Goal: Information Seeking & Learning: Get advice/opinions

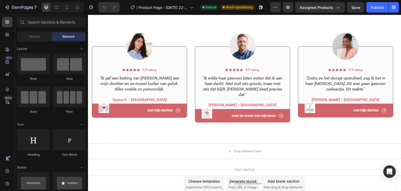
scroll to position [576, 0]
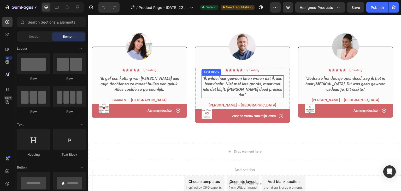
click at [243, 81] on icon ""Ik wilde haar gewoon laten weten dat ik aan haar dacht. Niet met iets groots, …" at bounding box center [243, 86] width 80 height 21
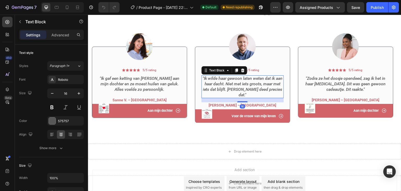
click at [243, 81] on icon ""Ik wilde haar gewoon laten weten dat ik aan haar dacht. Niet met iets groots, …" at bounding box center [243, 86] width 80 height 21
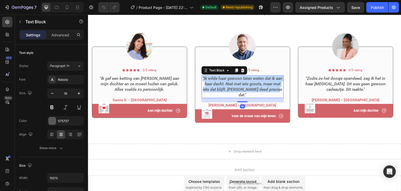
click at [243, 81] on icon ""Ik wilde haar gewoon laten weten dat ik aan haar dacht. Niet met iets groots, …" at bounding box center [243, 86] width 80 height 21
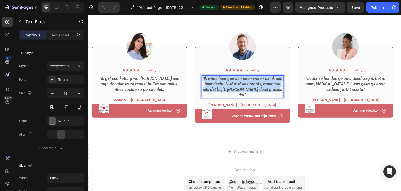
click at [243, 81] on icon ""Ik wilde haar gewoon laten weten dat ik aan haar dacht. Niet met iets groots, …" at bounding box center [243, 86] width 80 height 21
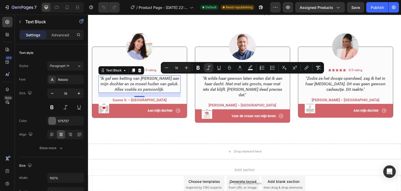
click at [144, 79] on icon ""Ik gaf een ketting van [PERSON_NAME] aan mijn dochter en ze moest huilen van g…" at bounding box center [140, 84] width 80 height 16
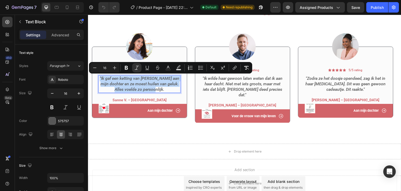
click at [144, 79] on icon ""Ik gaf een ketting van [PERSON_NAME] aan mijn dochter en ze moest huilen van g…" at bounding box center [140, 84] width 80 height 16
click at [259, 82] on icon ""Ik wilde haar gewoon laten weten dat ik aan haar dacht. Niet met iets groots, …" at bounding box center [243, 86] width 80 height 21
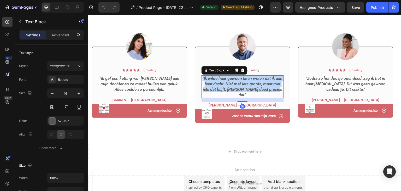
click at [259, 82] on icon ""Ik wilde haar gewoon laten weten dat ik aan haar dacht. Niet met iets groots, …" at bounding box center [243, 86] width 80 height 21
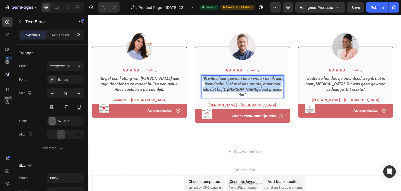
click at [259, 82] on icon ""Ik wilde haar gewoon laten weten dat ik aan haar dacht. Niet met iets groots, …" at bounding box center [243, 86] width 80 height 21
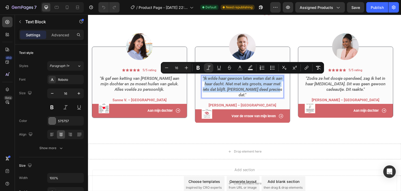
copy icon ""Ik wilde haar gewoon laten weten dat ik aan haar dacht. Niet met iets groots, …"
click at [262, 103] on p "[PERSON_NAME] – [GEOGRAPHIC_DATA]" at bounding box center [242, 105] width 81 height 5
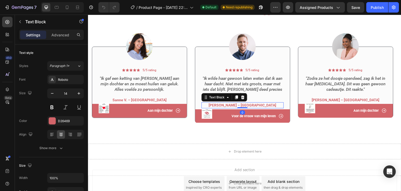
click at [249, 103] on strong "[PERSON_NAME] – [GEOGRAPHIC_DATA]" at bounding box center [243, 105] width 68 height 4
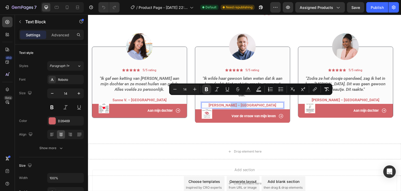
click at [249, 103] on strong "[PERSON_NAME] – [GEOGRAPHIC_DATA]" at bounding box center [243, 105] width 68 height 4
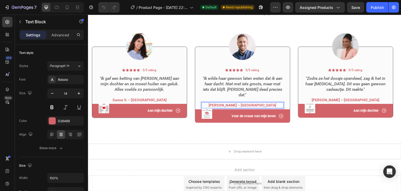
click at [229, 103] on strong "[PERSON_NAME] – [GEOGRAPHIC_DATA]" at bounding box center [243, 105] width 68 height 4
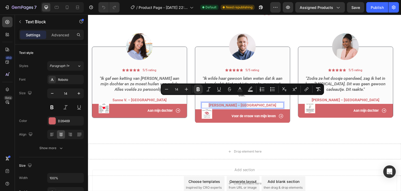
copy strong "[PERSON_NAME] – [GEOGRAPHIC_DATA]"
click at [253, 70] on p "5/5 rating" at bounding box center [253, 70] width 14 height 4
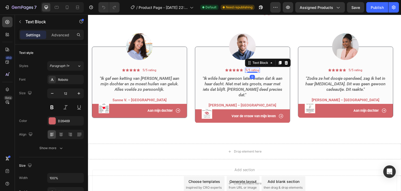
click at [253, 70] on p "5/5 rating" at bounding box center [253, 70] width 14 height 4
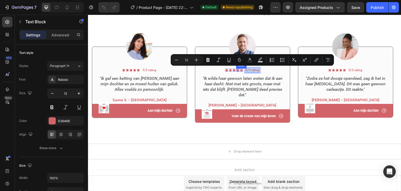
click at [237, 70] on div "Icon" at bounding box center [238, 69] width 3 height 3
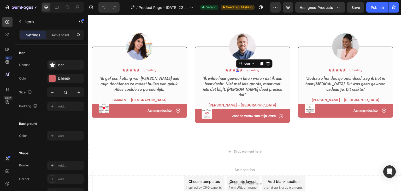
click at [237, 70] on div "0" at bounding box center [238, 72] width 5 height 4
click at [243, 70] on div "Icon 0" at bounding box center [241, 69] width 3 height 3
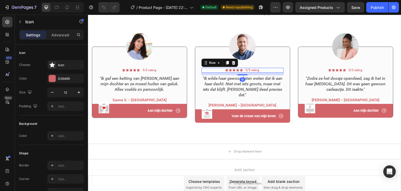
click at [245, 70] on div "Icon Icon Icon Icon Icon Icon List 5/5 rating Text Block Row 10" at bounding box center [243, 70] width 82 height 5
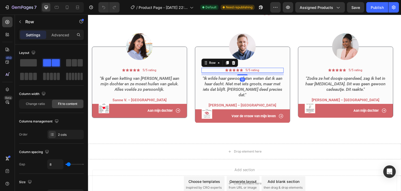
click at [245, 70] on div "Icon Icon Icon Icon Icon Icon List 5/5 rating Text Block Row 10" at bounding box center [243, 70] width 82 height 5
click at [244, 69] on div "Icon Icon Icon Icon Icon Icon List 5/5 rating Text Block Row 10" at bounding box center [243, 70] width 82 height 5
click at [273, 76] on icon ""Ik wilde haar gewoon laten weten dat ik aan haar dacht. Niet met iets groots, …" at bounding box center [243, 86] width 80 height 21
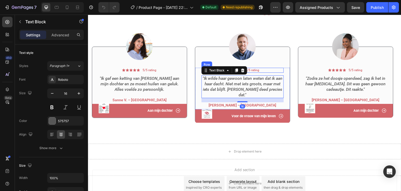
click at [271, 69] on div "Icon Icon Icon Icon Icon Icon List 5/5 rating Text Block Row" at bounding box center [243, 70] width 82 height 5
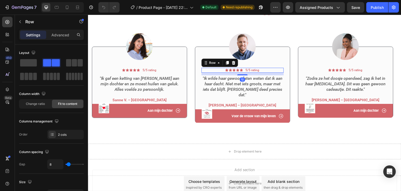
click at [271, 69] on div "Icon Icon Icon Icon Icon Icon List 5/5 rating Text Block Row 10" at bounding box center [243, 70] width 82 height 5
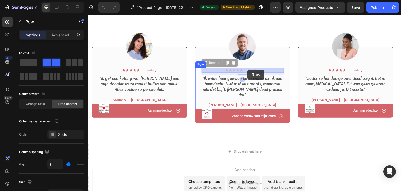
drag, startPoint x: 269, startPoint y: 70, endPoint x: 250, endPoint y: 69, distance: 19.9
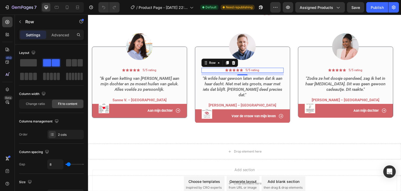
click at [273, 70] on div "Icon Icon Icon Icon Icon Icon List 5/5 rating Text Block Row 10" at bounding box center [243, 70] width 82 height 5
click at [269, 70] on div "Icon Icon Icon Icon Icon Icon List 5/5 rating Text Block Row 10" at bounding box center [243, 70] width 82 height 5
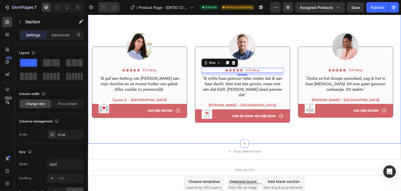
click at [295, 145] on div "Drop element here" at bounding box center [245, 152] width 314 height 16
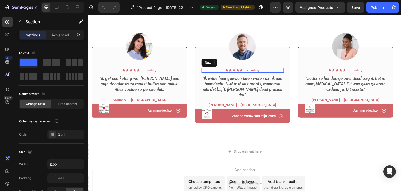
click at [264, 70] on div "Icon Icon Icon Icon Icon Icon List 5/5 rating Text Block Row" at bounding box center [243, 70] width 82 height 5
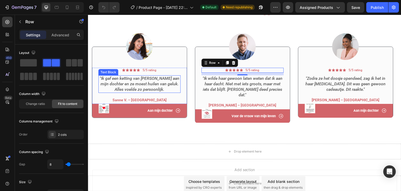
click at [152, 87] on icon ""Ik gaf een ketting van [PERSON_NAME] aan mijn dochter en ze moest huilen van g…" at bounding box center [140, 84] width 80 height 16
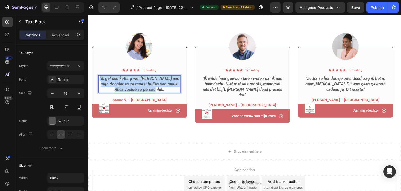
click at [152, 87] on icon ""Ik gaf een ketting van [PERSON_NAME] aan mijn dochter en ze moest huilen van g…" at bounding box center [140, 84] width 80 height 16
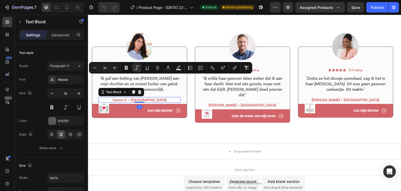
click at [142, 100] on strong "Sanne V. – [GEOGRAPHIC_DATA]" at bounding box center [140, 100] width 54 height 4
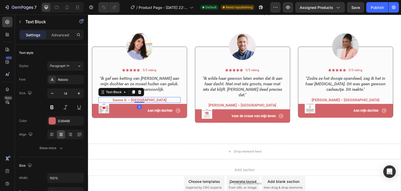
click at [142, 100] on strong "Sanne V. – [GEOGRAPHIC_DATA]" at bounding box center [140, 100] width 54 height 4
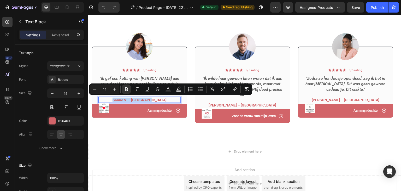
click at [142, 100] on strong "Sanne V. – [GEOGRAPHIC_DATA]" at bounding box center [140, 100] width 54 height 4
click at [348, 79] on icon ""Zodra ze het doosje opendeed, zag ik het in haar [MEDICAL_DATA]. Dit was geen …" at bounding box center [346, 84] width 81 height 16
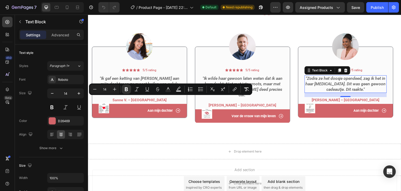
click at [348, 79] on icon ""Zodra ze het doosje opendeed, zag ik het in haar [MEDICAL_DATA]. Dit was geen …" at bounding box center [346, 84] width 81 height 16
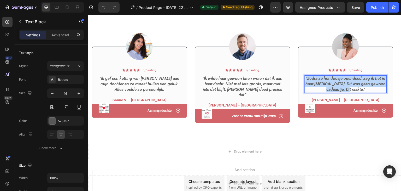
click at [348, 79] on icon ""Zodra ze het doosje opendeed, zag ik het in haar [MEDICAL_DATA]. Dit was geen …" at bounding box center [346, 84] width 81 height 16
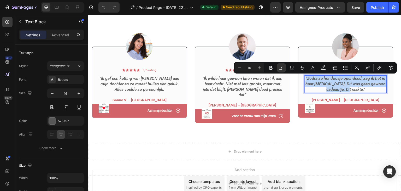
click at [341, 81] on icon ""Zodra ze het doosje opendeed, zag ik het in haar [MEDICAL_DATA]. Dit was geen …" at bounding box center [346, 84] width 81 height 16
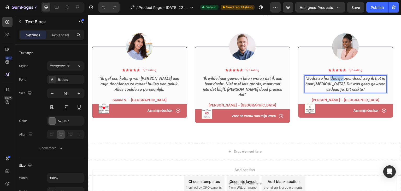
click at [341, 81] on icon ""Zodra ze het doosje opendeed, zag ik het in haar [MEDICAL_DATA]. Dit was geen …" at bounding box center [346, 84] width 81 height 16
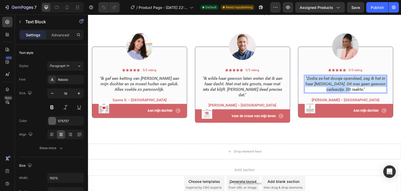
click at [341, 81] on icon ""Zodra ze het doosje opendeed, zag ik het in haar [MEDICAL_DATA]. Dit was geen …" at bounding box center [346, 84] width 81 height 16
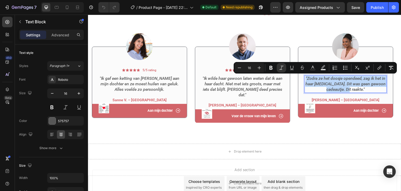
copy icon ""Zodra ze het doosje opendeed, zag ik het in haar [MEDICAL_DATA]. Dit was geen …"
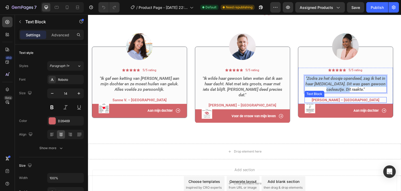
click at [347, 99] on strong "[PERSON_NAME] – [GEOGRAPHIC_DATA]" at bounding box center [346, 100] width 68 height 4
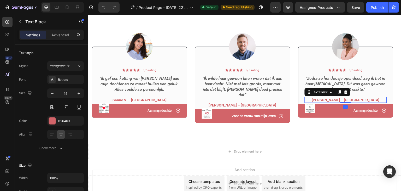
click at [347, 99] on strong "[PERSON_NAME] – [GEOGRAPHIC_DATA]" at bounding box center [346, 100] width 68 height 4
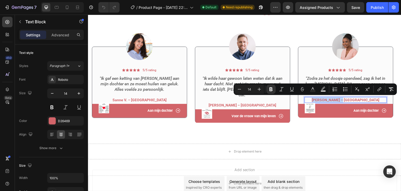
copy strong "[PERSON_NAME] – [GEOGRAPHIC_DATA]"
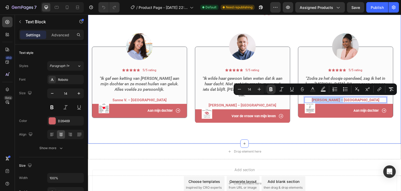
click at [311, 124] on div "Icon Icon Icon Icon Icon Icon List 250+ revieuws Text Block Row Wat klanten zeg…" at bounding box center [245, 61] width 314 height 166
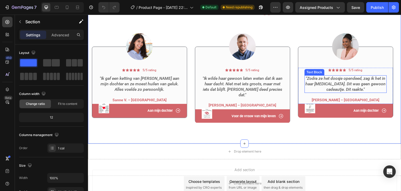
click at [358, 89] on p ""Zodra ze het doosje opendeed, zag ik het in haar [MEDICAL_DATA]. Dit was geen …" at bounding box center [346, 84] width 81 height 16
